Goal: Information Seeking & Learning: Learn about a topic

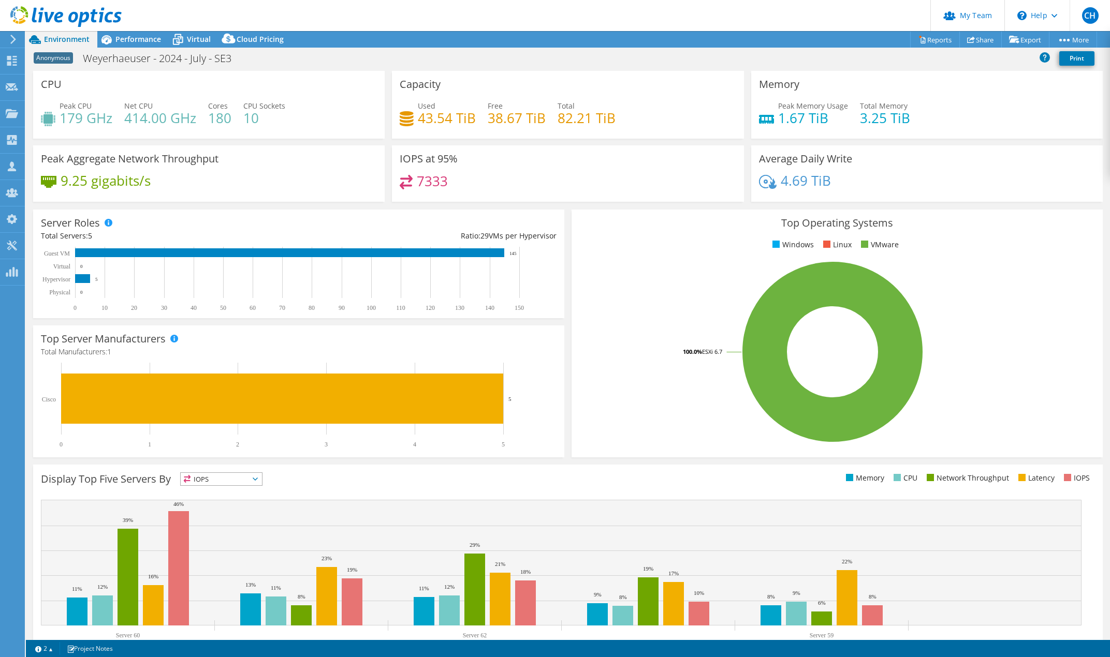
select select "USD"
click at [134, 43] on span "Performance" at bounding box center [138, 39] width 46 height 10
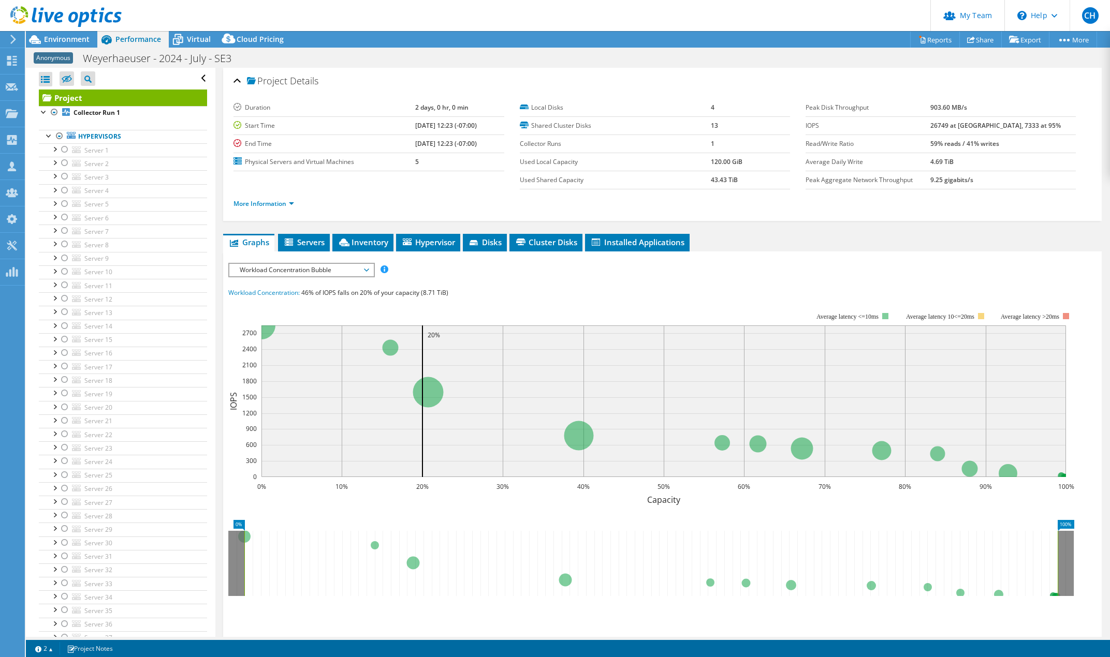
click at [262, 503] on rect at bounding box center [651, 402] width 846 height 207
click at [65, 37] on span "Environment" at bounding box center [67, 39] width 46 height 10
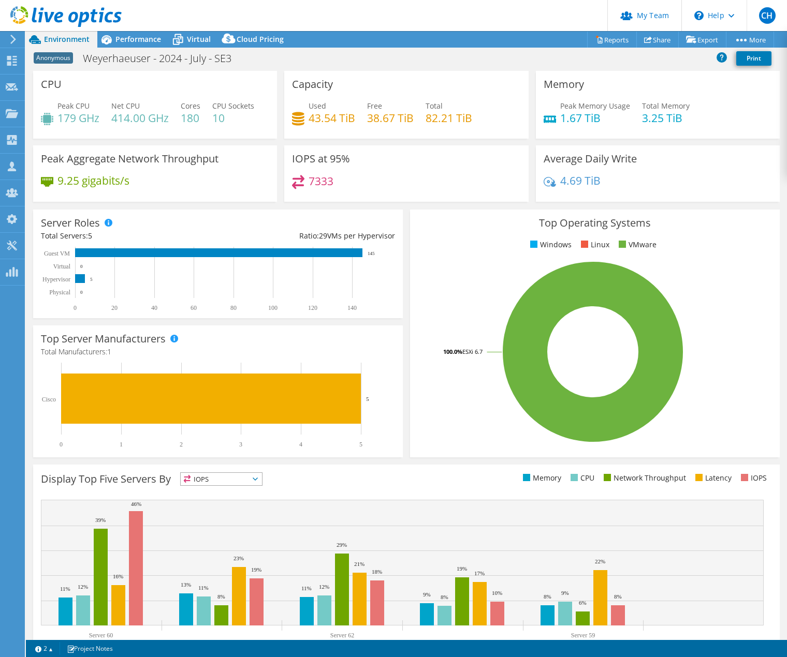
click at [451, 9] on header "CH Partner Team Admin [PERSON_NAME] [EMAIL_ADDRESS][DOMAIN_NAME] redesign My Pr…" at bounding box center [393, 15] width 787 height 31
click at [124, 38] on span "Performance" at bounding box center [138, 39] width 46 height 10
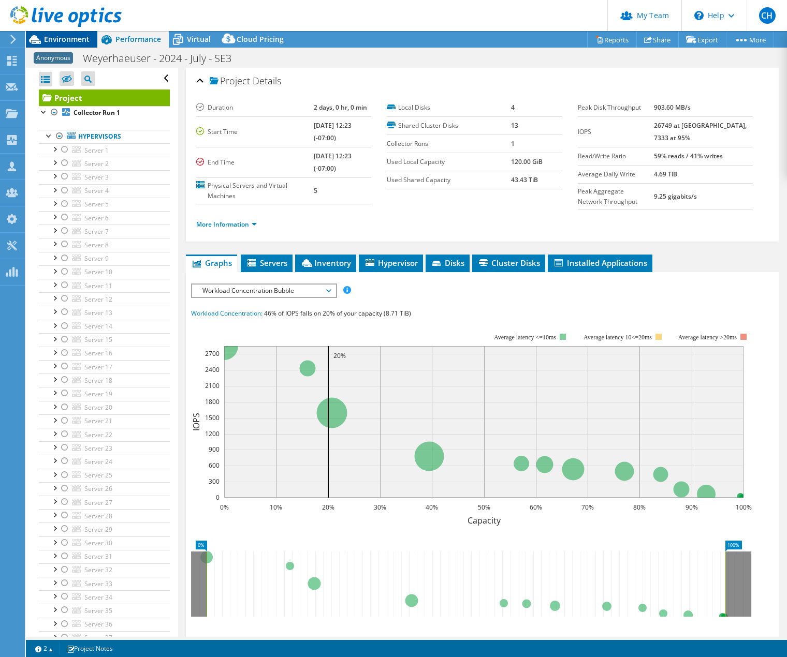
click at [60, 35] on span "Environment" at bounding box center [67, 39] width 46 height 10
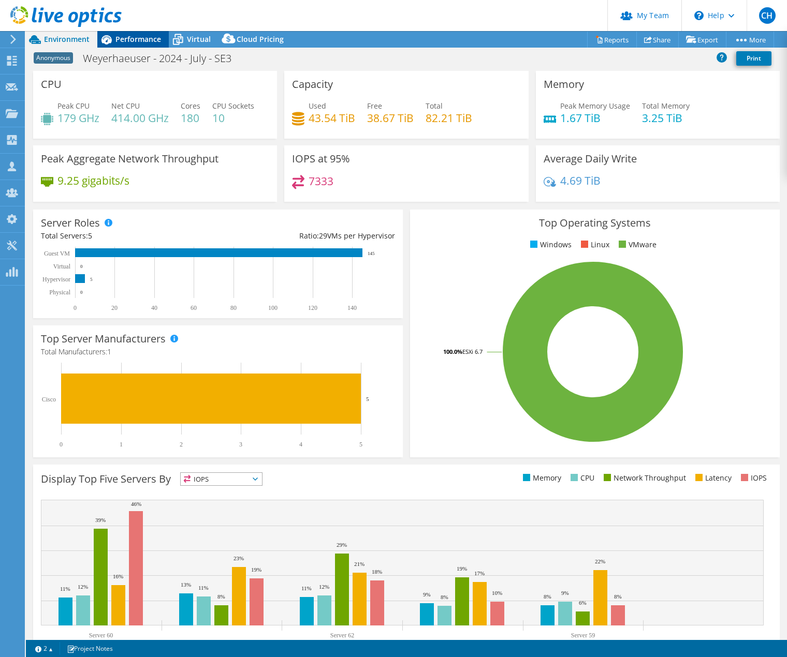
click at [144, 42] on span "Performance" at bounding box center [138, 39] width 46 height 10
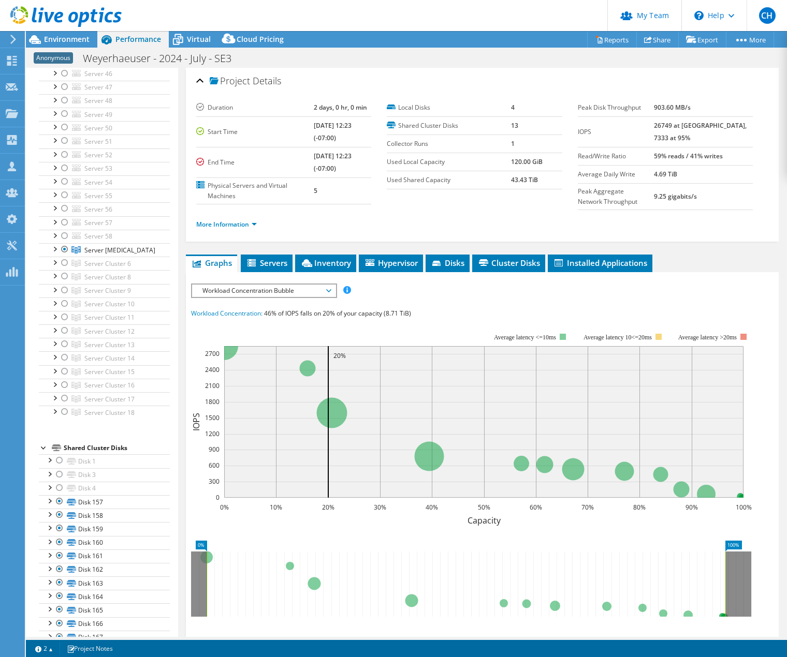
scroll to position [690, 0]
click at [240, 291] on span "Workload Concentration Bubble" at bounding box center [263, 291] width 133 height 12
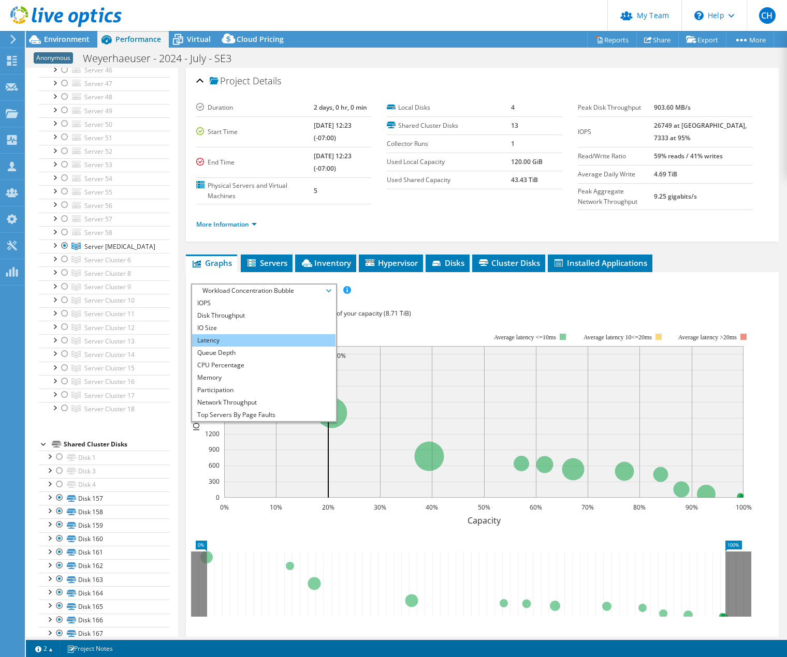
click at [240, 340] on li "Latency" at bounding box center [263, 340] width 143 height 12
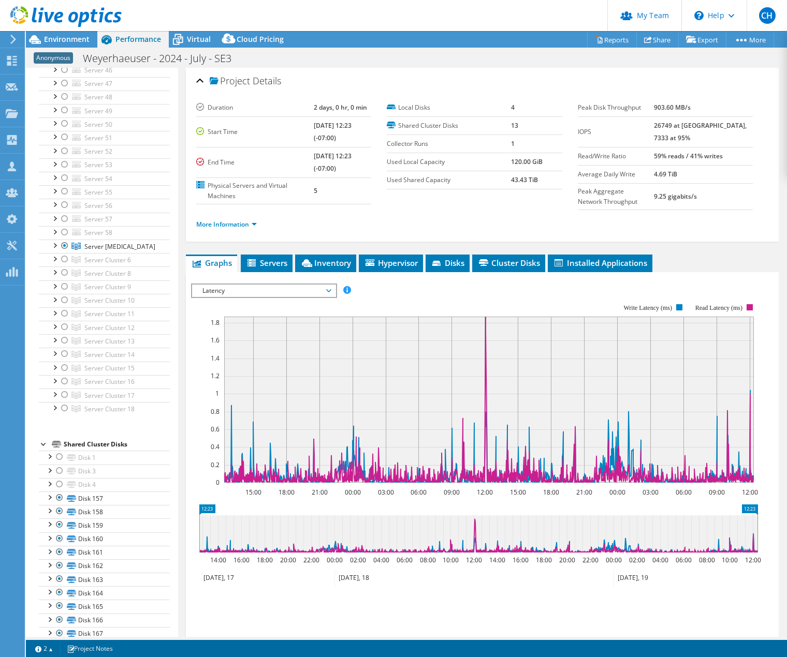
click at [318, 290] on span "Latency" at bounding box center [263, 291] width 133 height 12
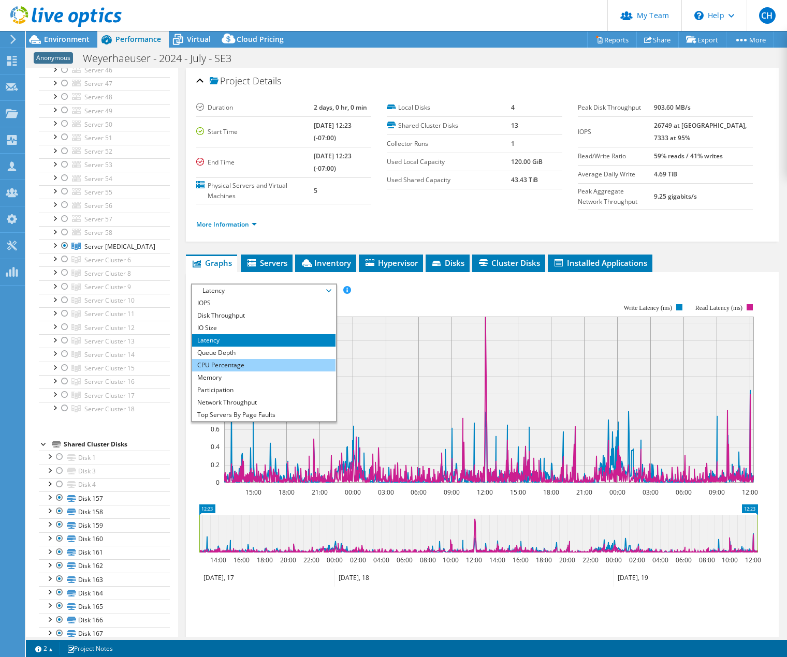
click at [252, 361] on li "CPU Percentage" at bounding box center [263, 365] width 143 height 12
